Goal: Entertainment & Leisure: Consume media (video, audio)

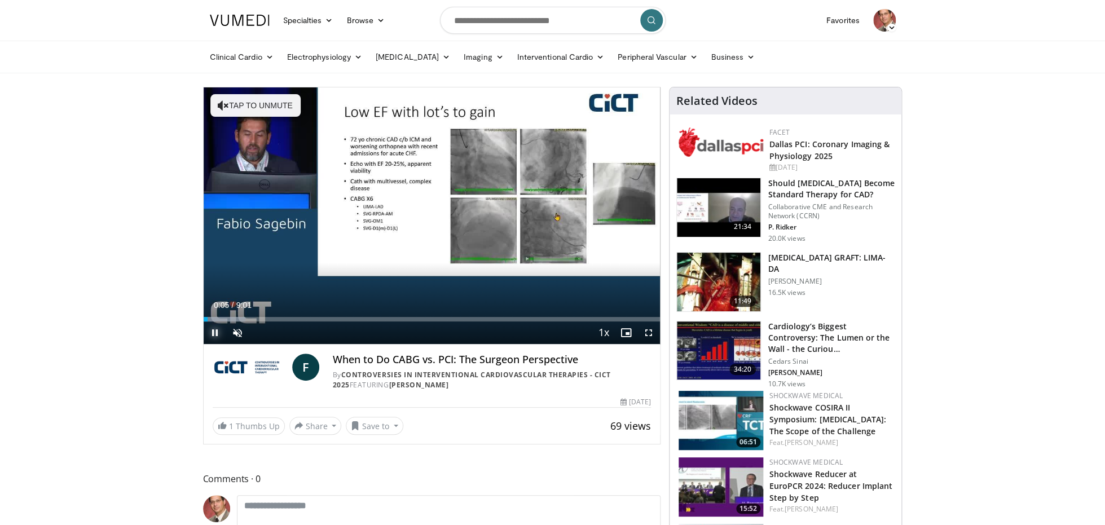
click at [212, 333] on span "Video Player" at bounding box center [215, 332] width 23 height 23
click at [240, 330] on span "Video Player" at bounding box center [237, 332] width 23 height 23
click at [218, 333] on span "Video Player" at bounding box center [215, 332] width 23 height 23
